Goal: Ask a question

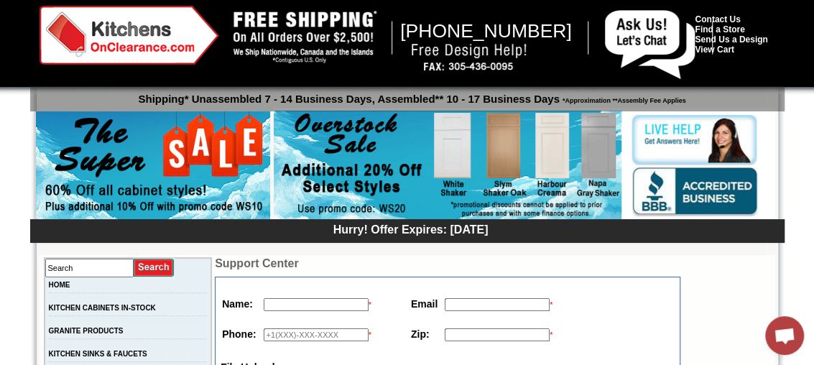
scroll to position [216, 0]
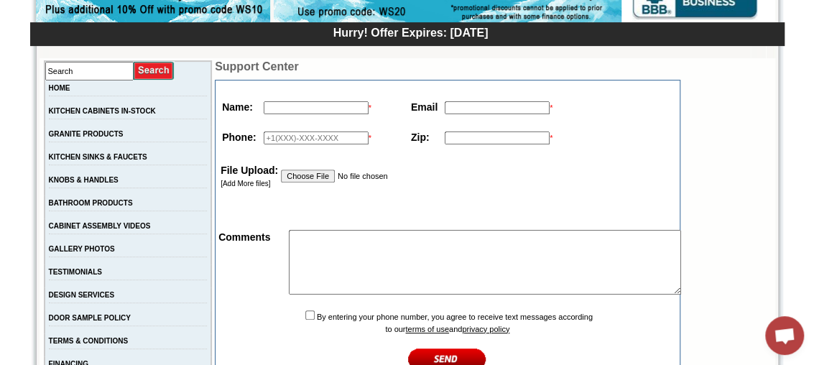
click at [287, 111] on input "text" at bounding box center [316, 107] width 105 height 13
type input "[PERSON_NAME]"
type input "[EMAIL_ADDRESS][DOMAIN_NAME]"
type input "="
type input "[PHONE_NUMBER]"
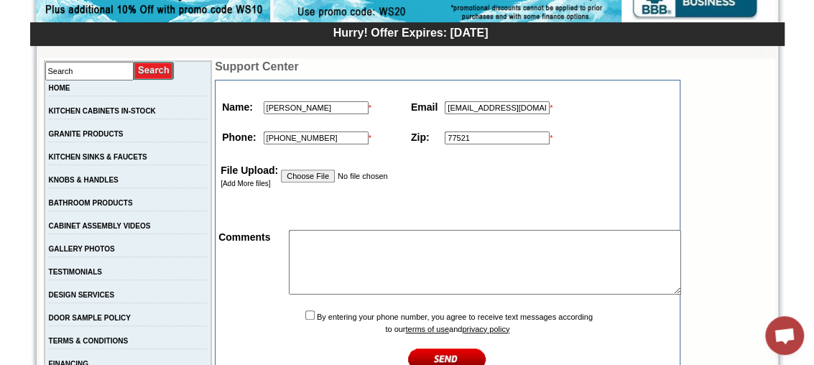
type input "77521"
click at [374, 262] on textarea at bounding box center [485, 262] width 392 height 65
click at [511, 236] on textarea "How much take a kitchen renovation typically cost/;" at bounding box center [485, 262] width 392 height 65
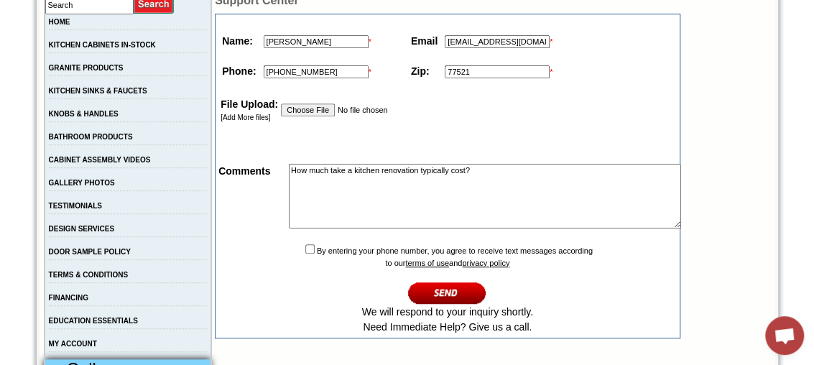
scroll to position [359, 0]
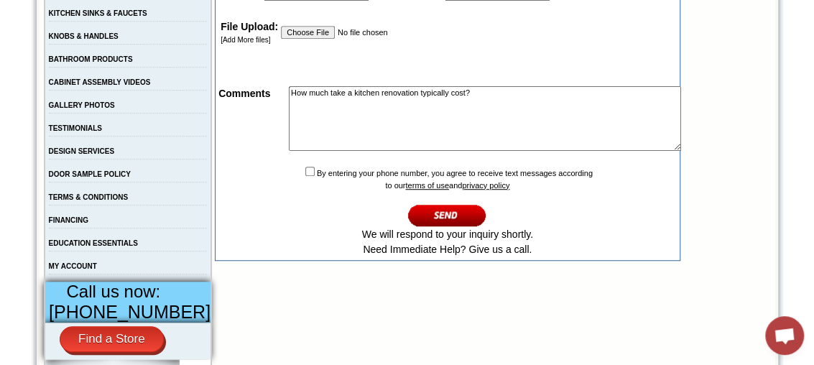
type textarea "How much take a kitchen renovation typically cost?"
click at [276, 180] on td "By entering your phone number, you agree to receive text messages according to …" at bounding box center [447, 211] width 461 height 96
drag, startPoint x: 288, startPoint y: 177, endPoint x: 280, endPoint y: 178, distance: 8.0
click at [285, 177] on td "By entering your phone number, you agree to receive text messages according to …" at bounding box center [447, 211] width 461 height 96
click at [305, 176] on input "checkbox" at bounding box center [309, 171] width 9 height 9
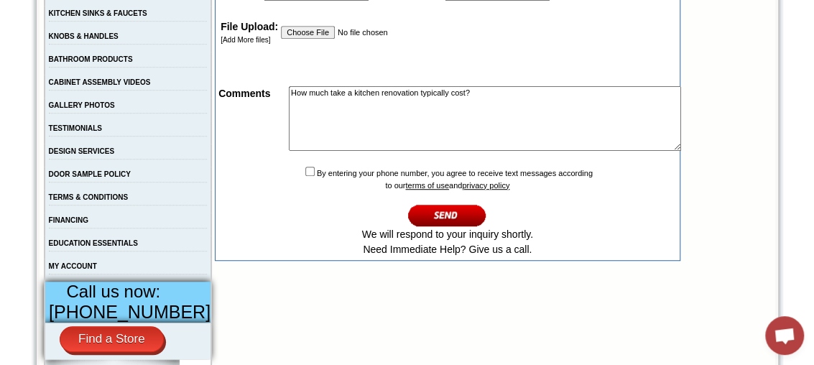
checkbox input "true"
click at [454, 219] on input "image" at bounding box center [447, 215] width 78 height 24
